Goal: Task Accomplishment & Management: Use online tool/utility

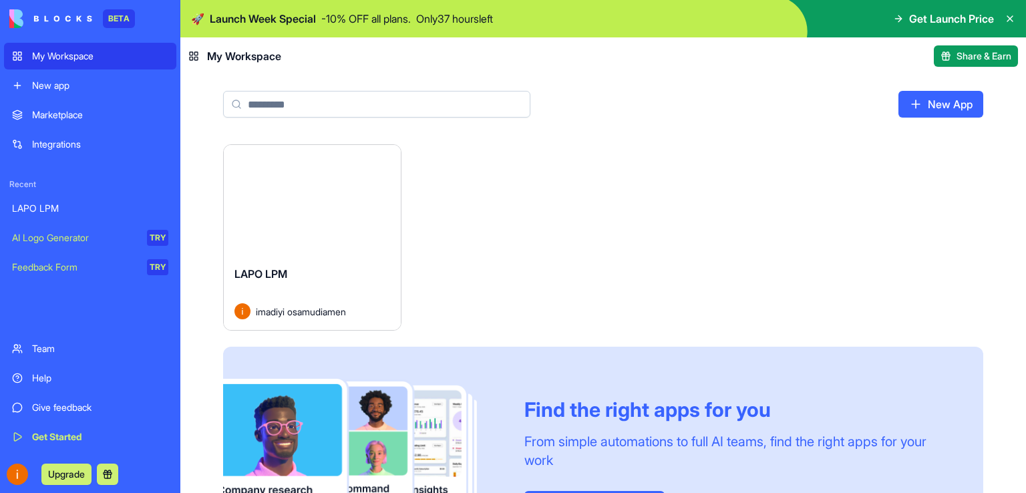
click at [315, 217] on div "Launch" at bounding box center [312, 200] width 177 height 110
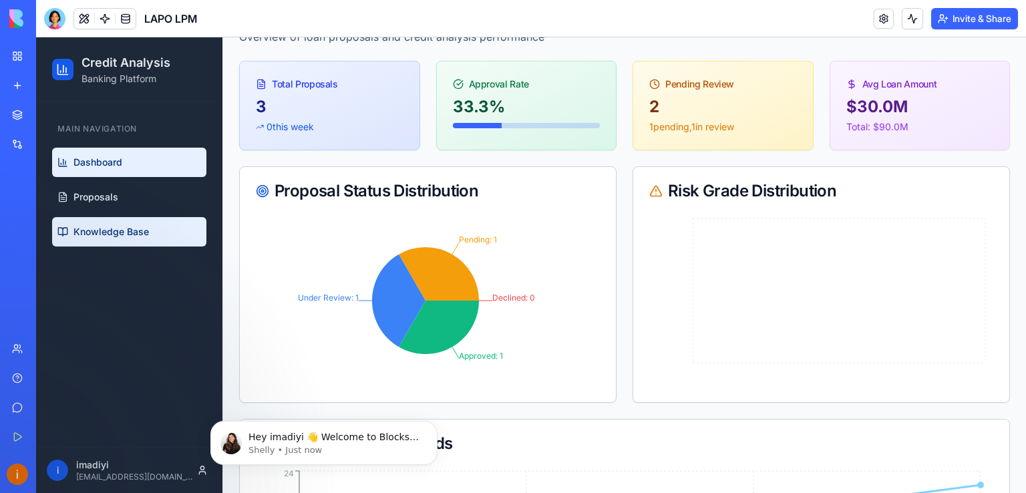
click at [85, 241] on link "Knowledge Base" at bounding box center [129, 231] width 154 height 29
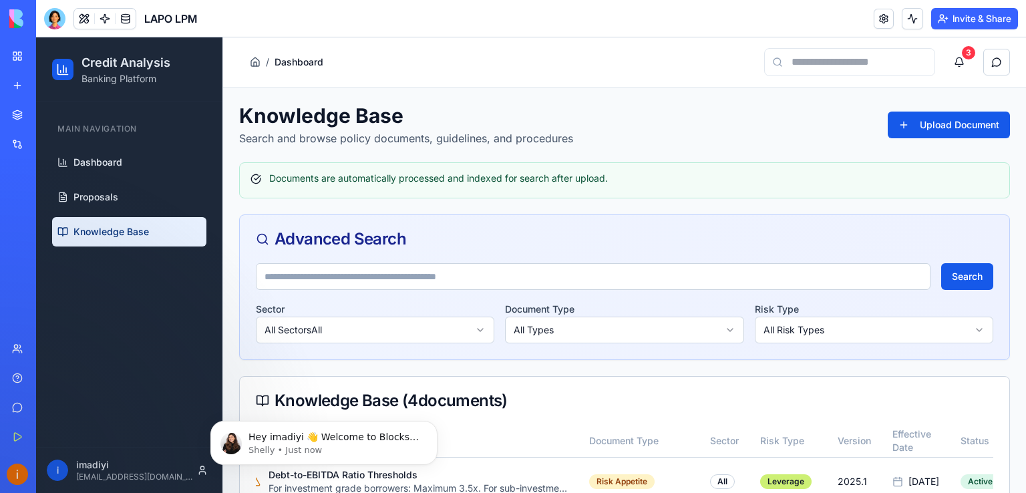
scroll to position [283, 0]
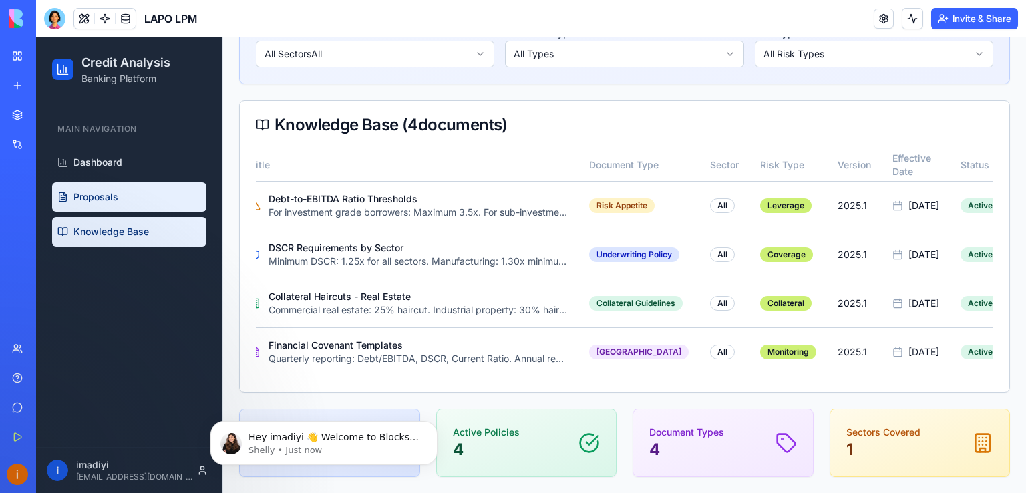
click at [114, 190] on span "Proposals" at bounding box center [95, 196] width 45 height 13
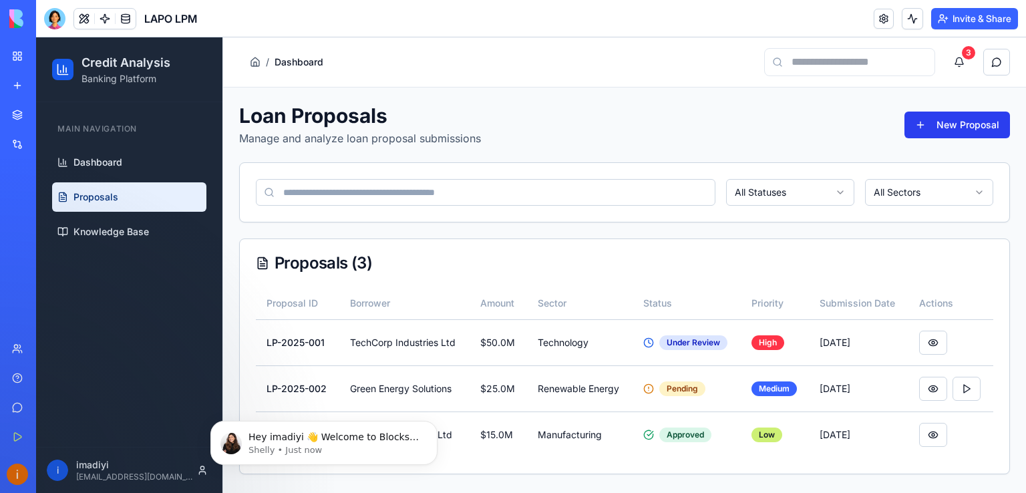
click at [979, 126] on button "New Proposal" at bounding box center [957, 125] width 106 height 27
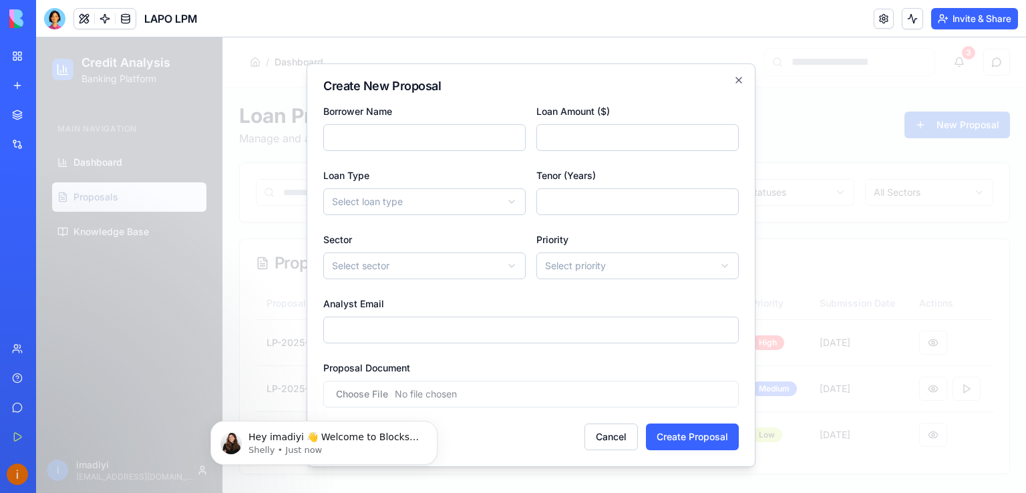
click at [377, 389] on input "Proposal Document" at bounding box center [530, 394] width 415 height 27
click at [735, 83] on icon "button" at bounding box center [738, 80] width 11 height 11
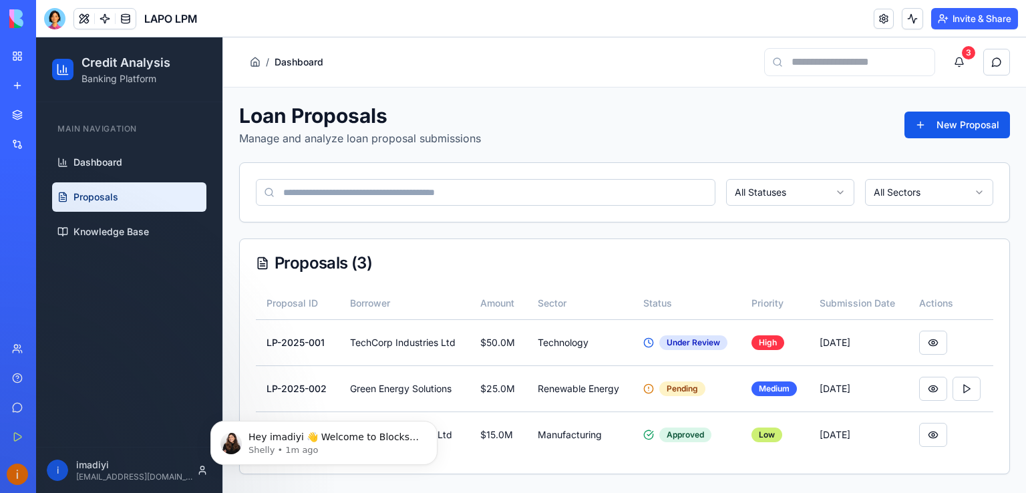
click at [552, 184] on input at bounding box center [486, 192] width 460 height 27
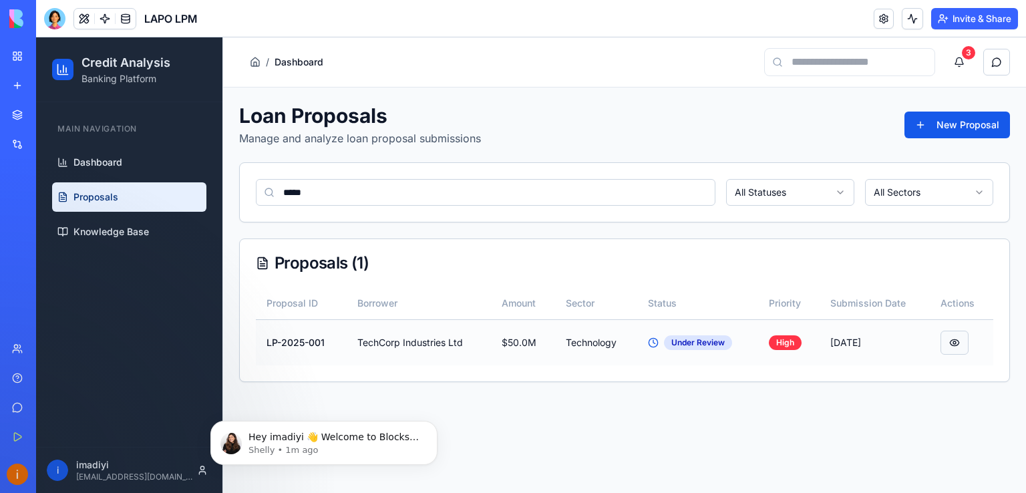
type input "*****"
click at [950, 345] on button at bounding box center [954, 343] width 28 height 24
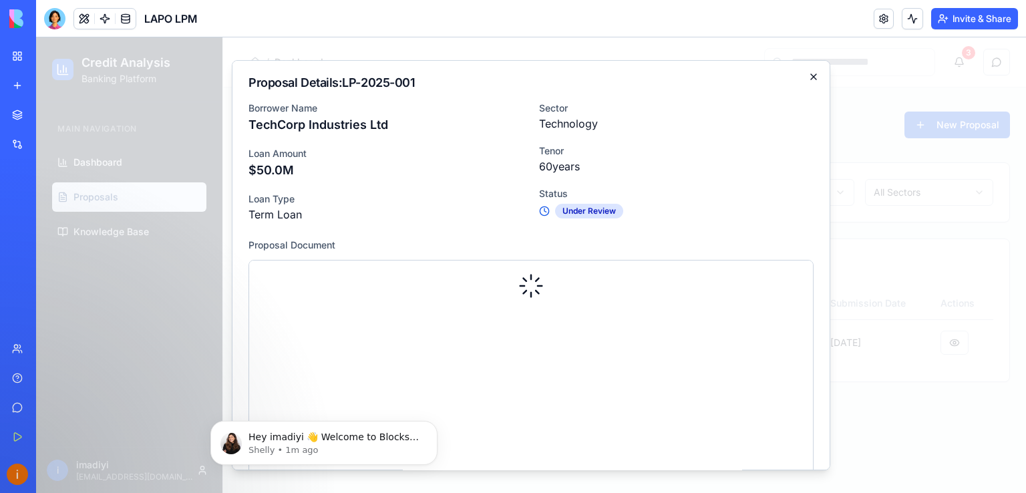
click at [808, 77] on icon "button" at bounding box center [813, 76] width 11 height 11
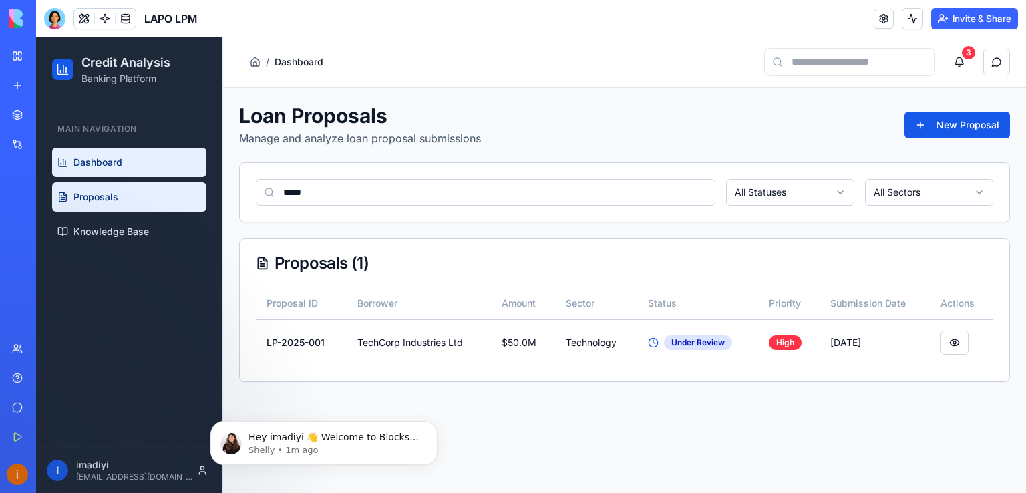
click at [121, 165] on span "Dashboard" at bounding box center [97, 162] width 49 height 13
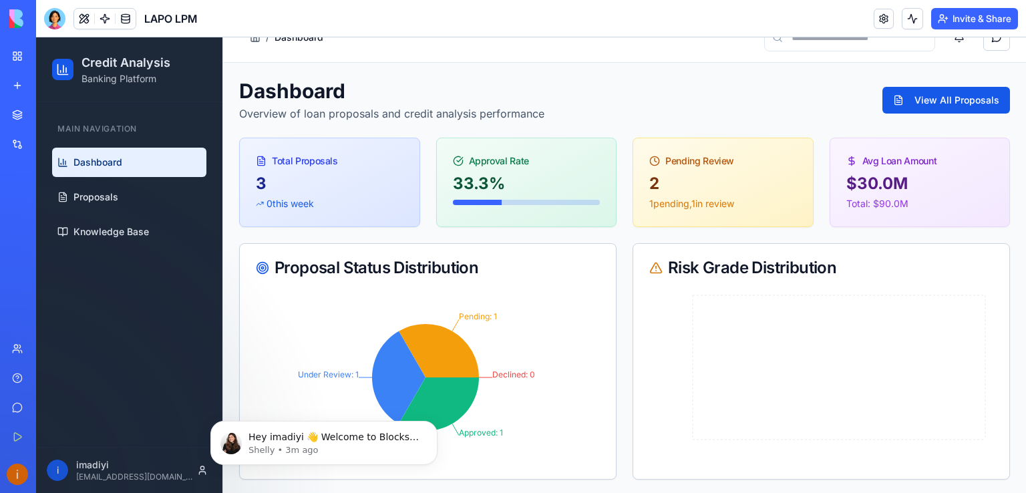
scroll to position [22, 0]
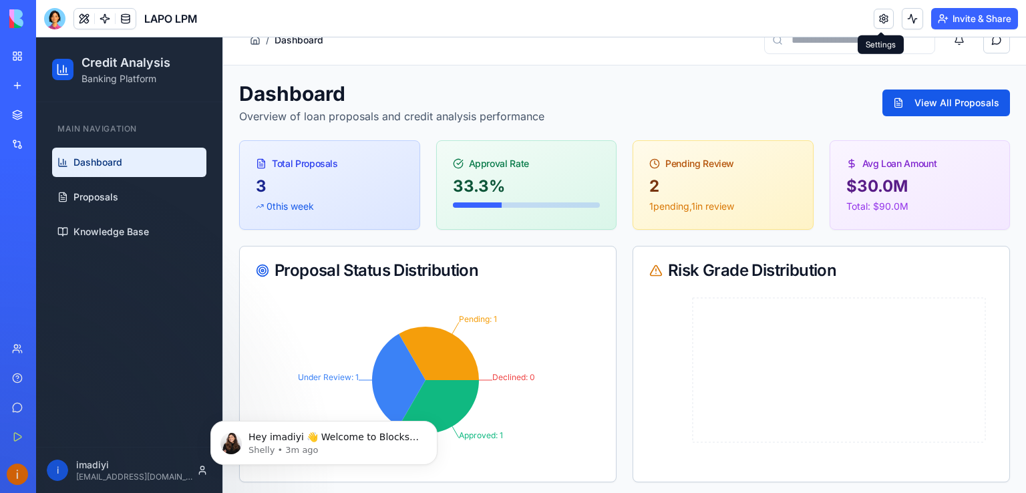
click at [879, 15] on link at bounding box center [884, 19] width 20 height 20
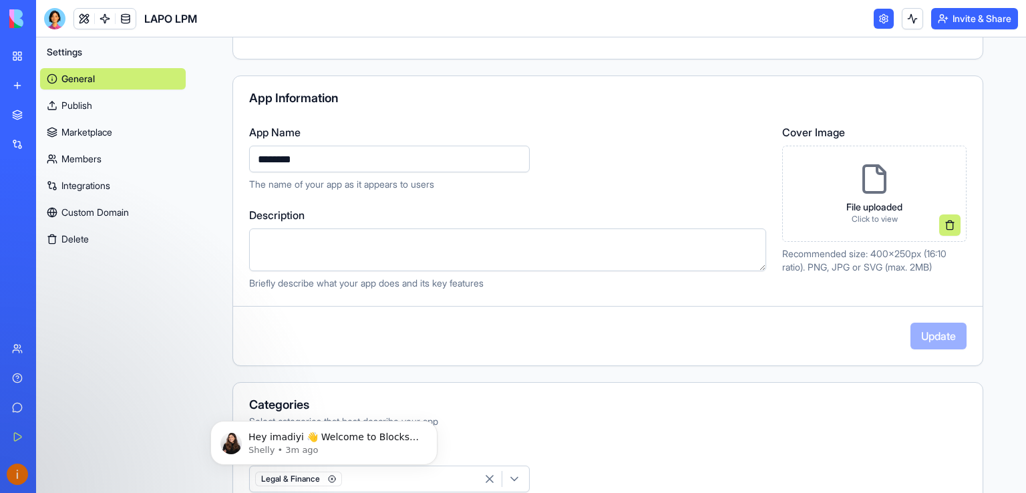
scroll to position [84, 0]
click at [128, 20] on link at bounding box center [126, 19] width 20 height 20
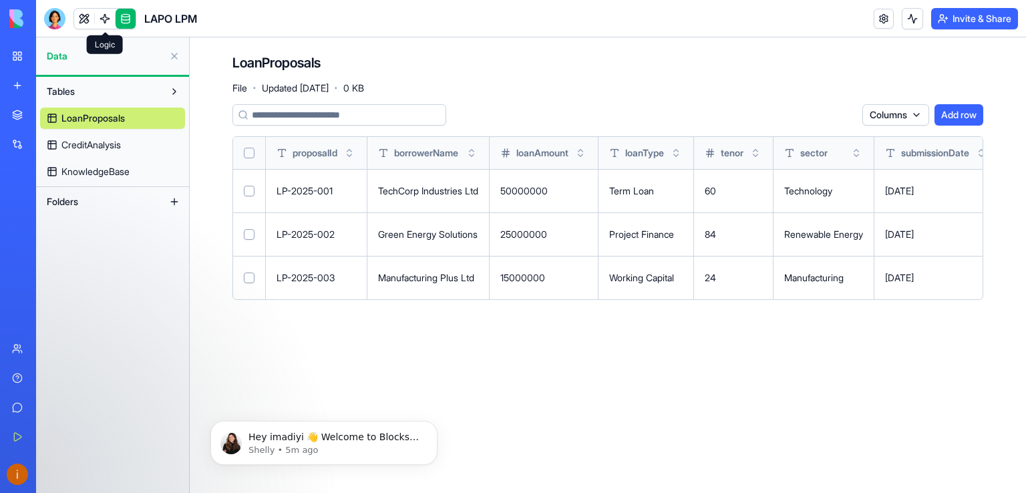
click at [103, 22] on link at bounding box center [105, 19] width 20 height 20
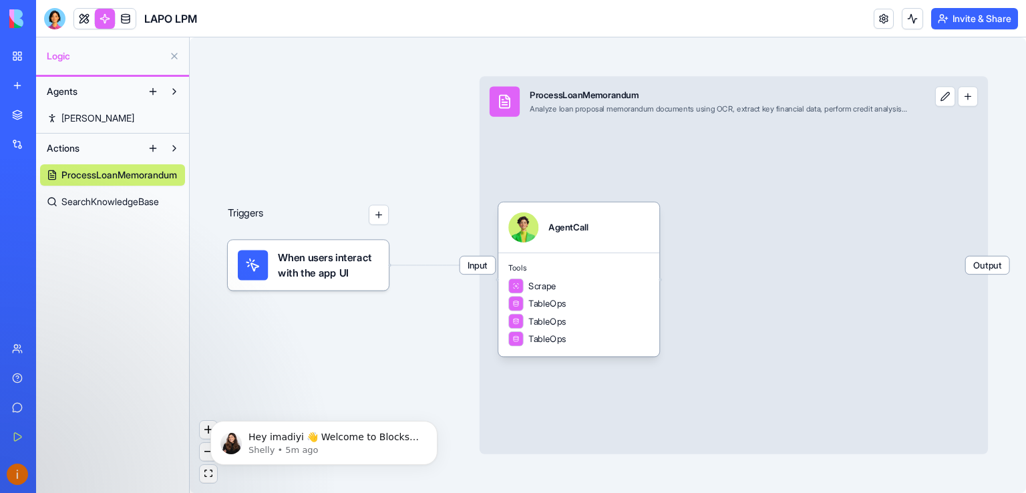
click at [102, 196] on span "SearchKnowledgeBase" at bounding box center [110, 201] width 98 height 13
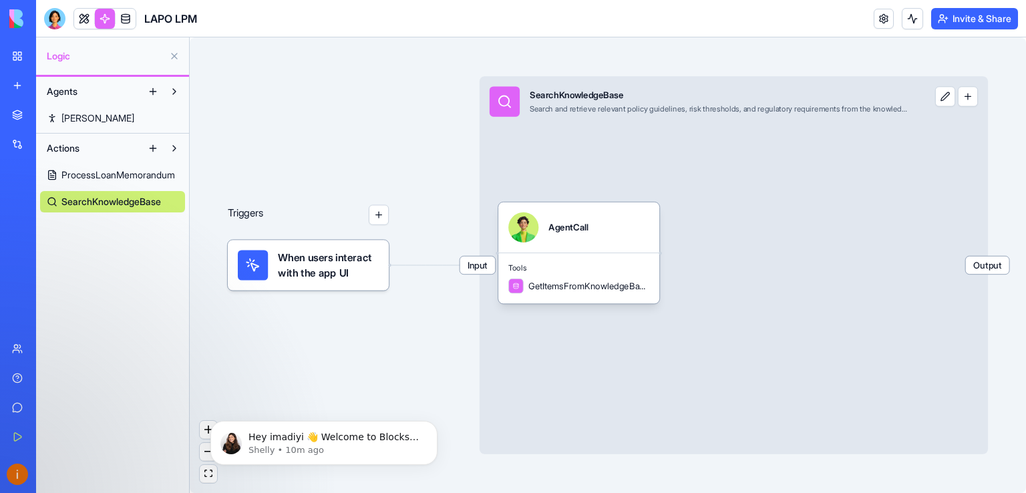
click at [74, 113] on span "[PERSON_NAME]" at bounding box center [97, 118] width 73 height 13
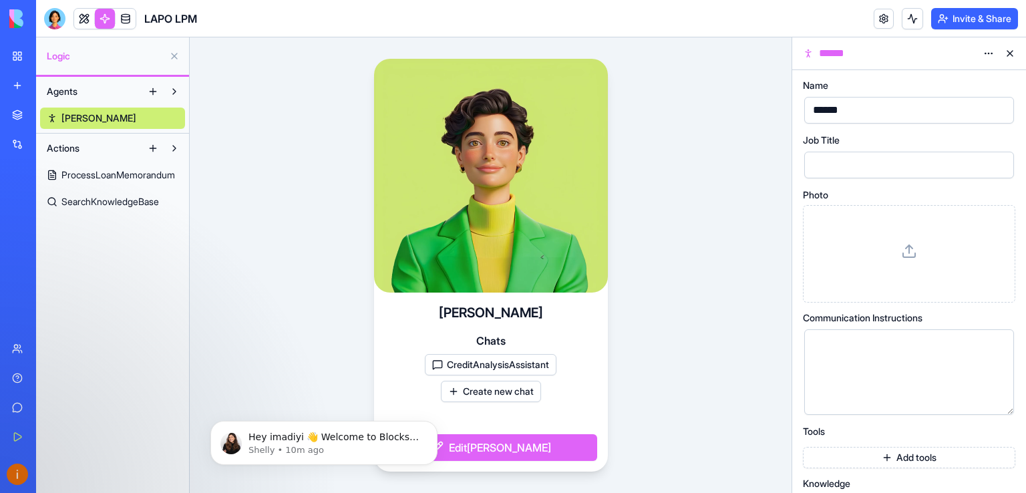
click at [106, 171] on span "ProcessLoanMemorandum" at bounding box center [118, 174] width 114 height 13
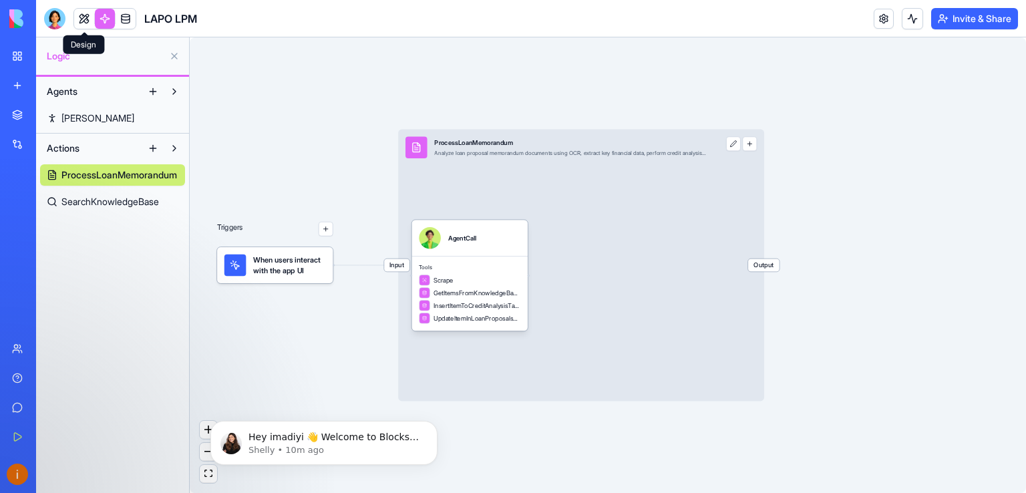
click at [87, 24] on link at bounding box center [84, 19] width 20 height 20
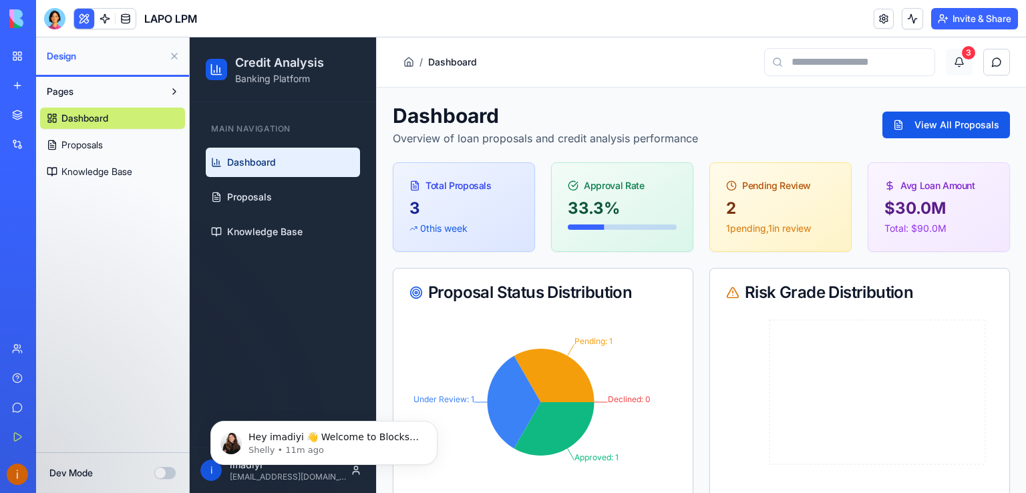
click at [947, 58] on button "3" at bounding box center [959, 62] width 27 height 27
